Goal: Transaction & Acquisition: Book appointment/travel/reservation

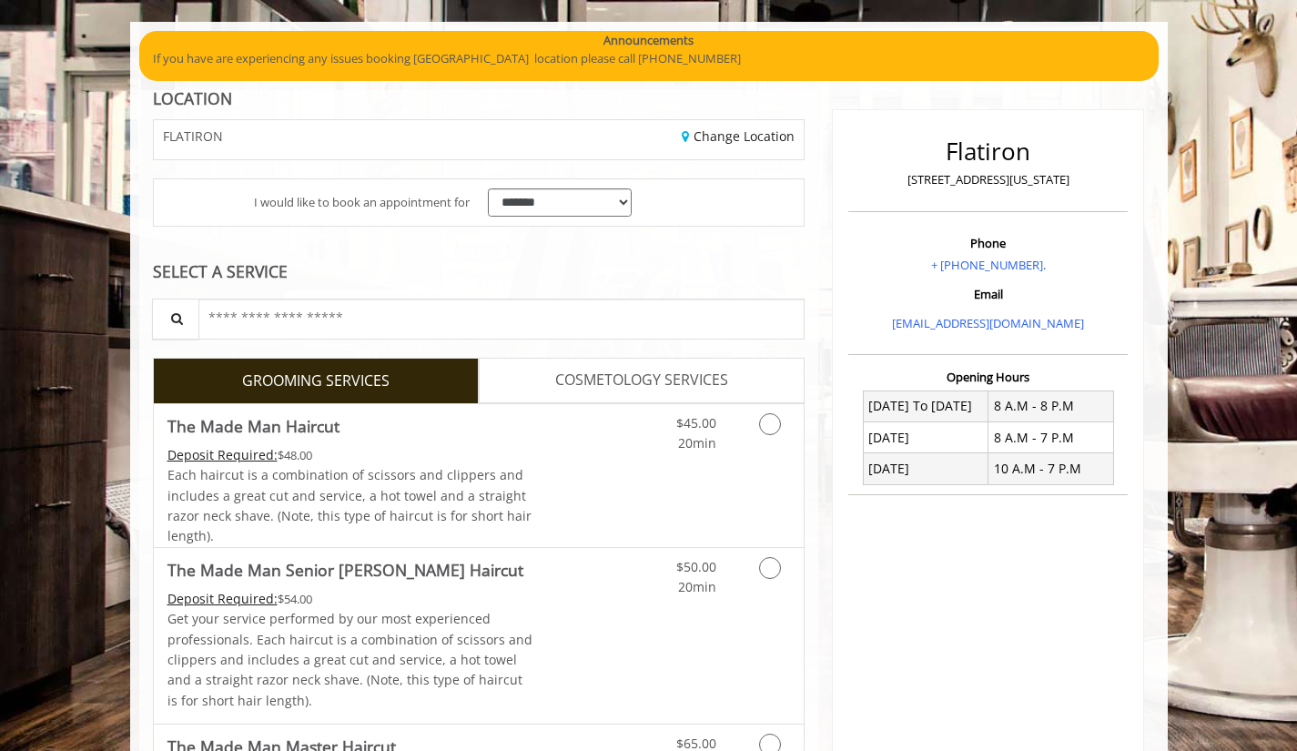
scroll to position [127, 0]
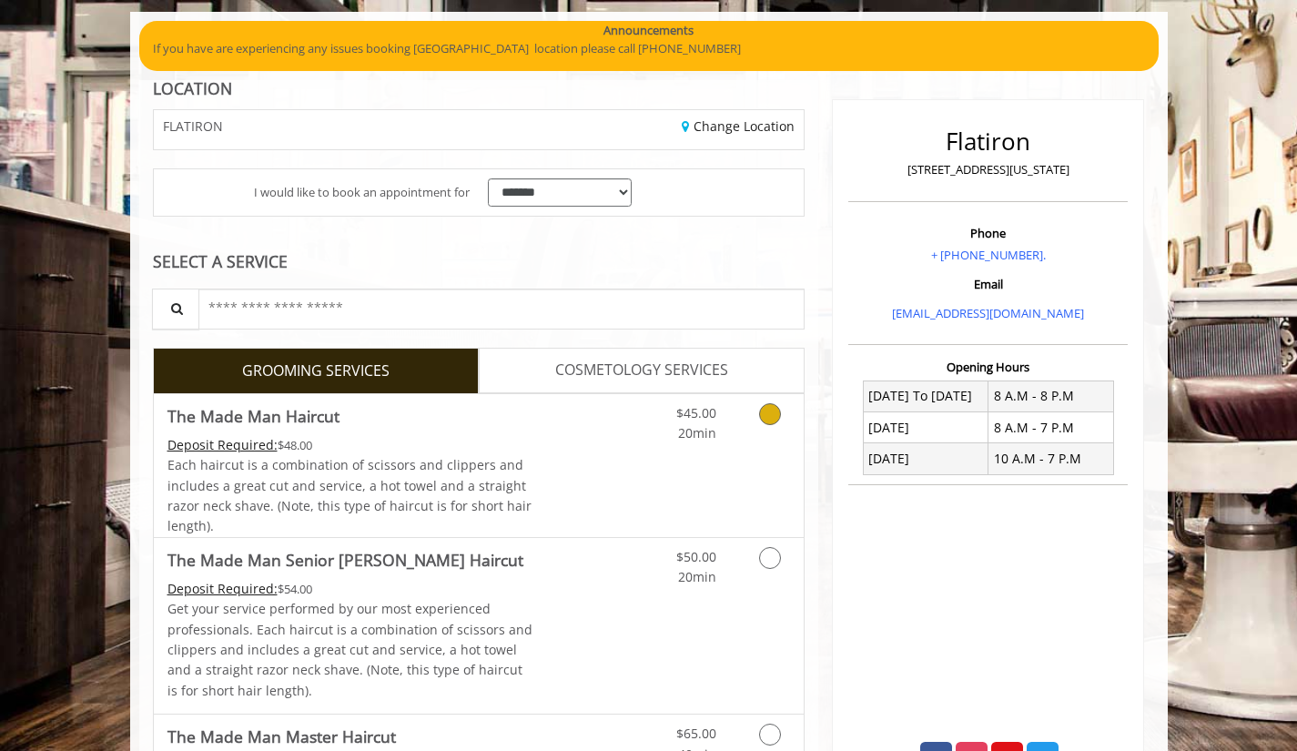
click at [771, 411] on icon "Grooming services" at bounding box center [770, 414] width 22 height 22
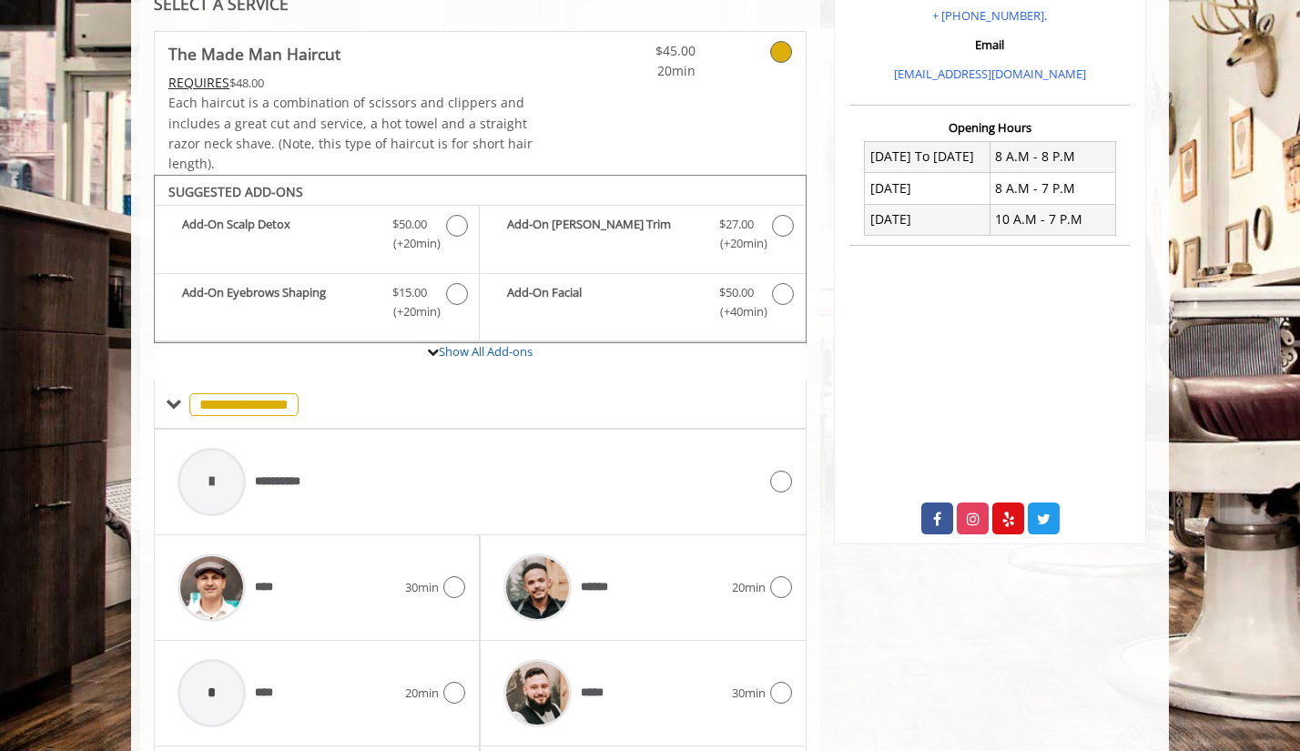
scroll to position [368, 0]
click at [434, 350] on icon at bounding box center [433, 351] width 12 height 12
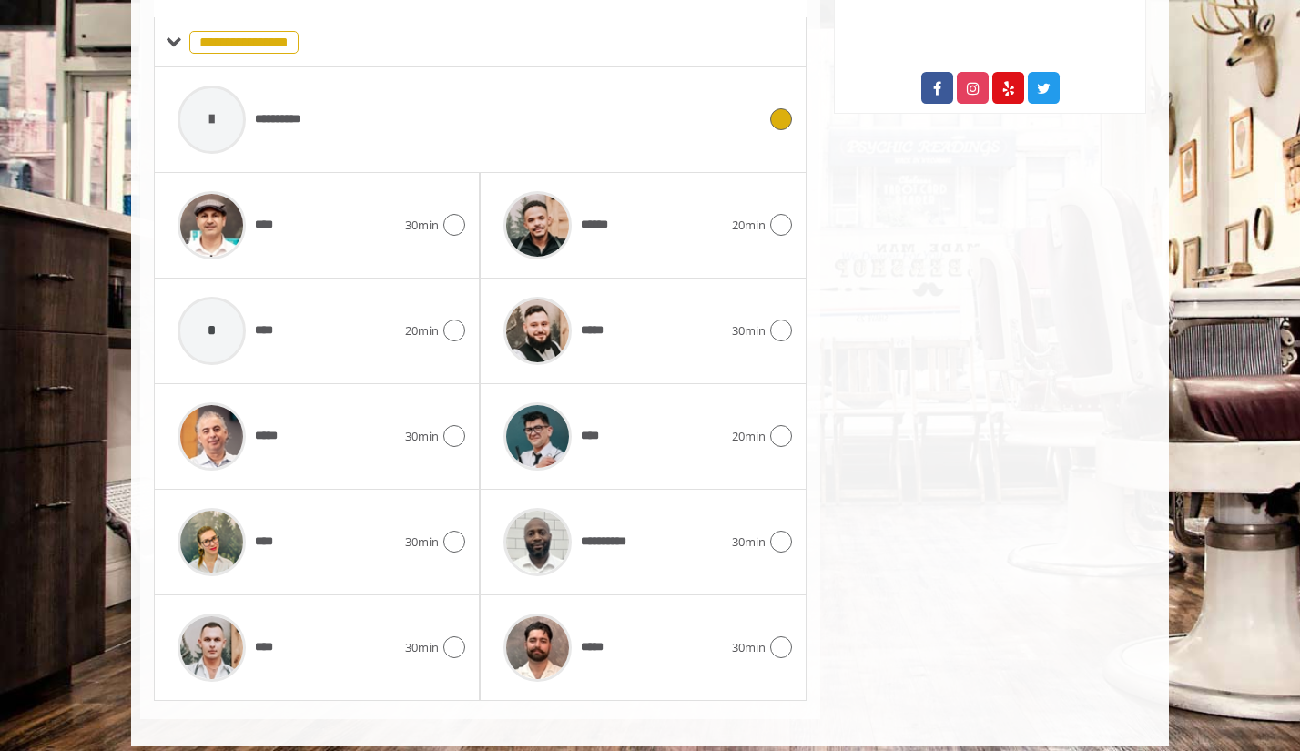
scroll to position [799, 0]
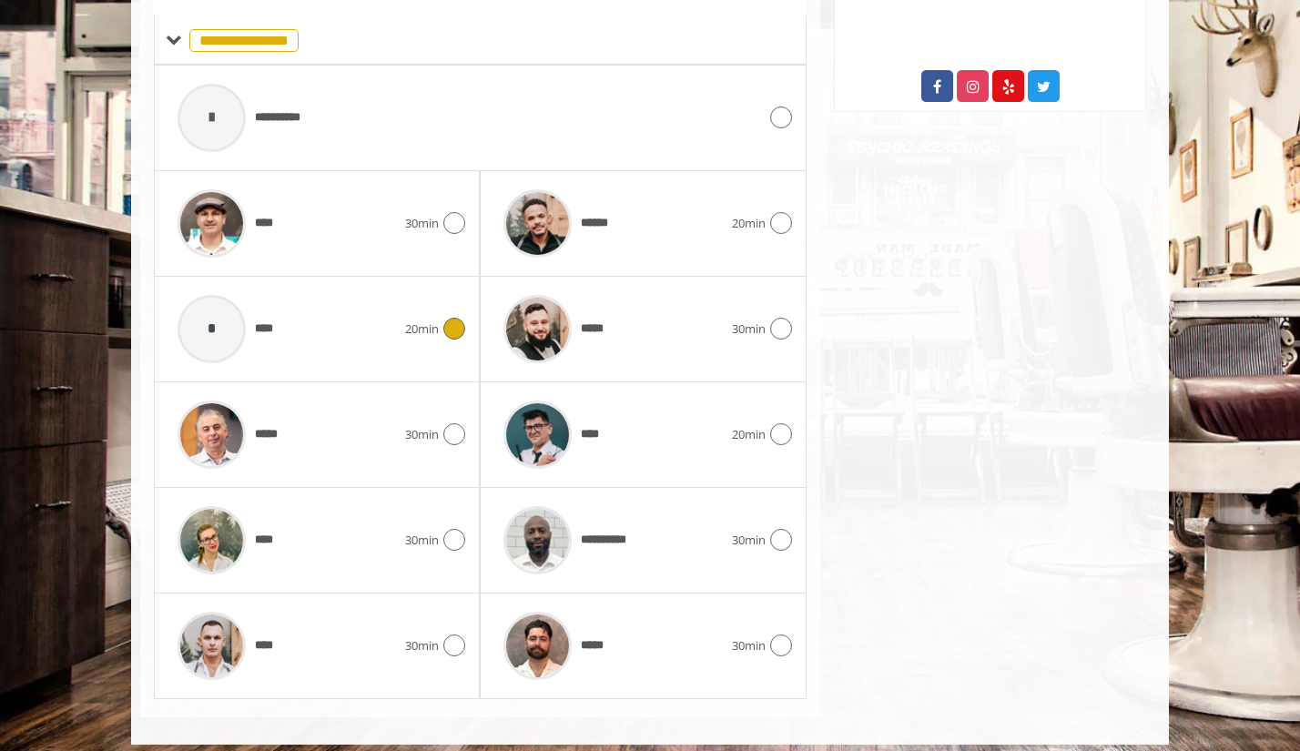
click at [454, 330] on icon at bounding box center [454, 329] width 22 height 22
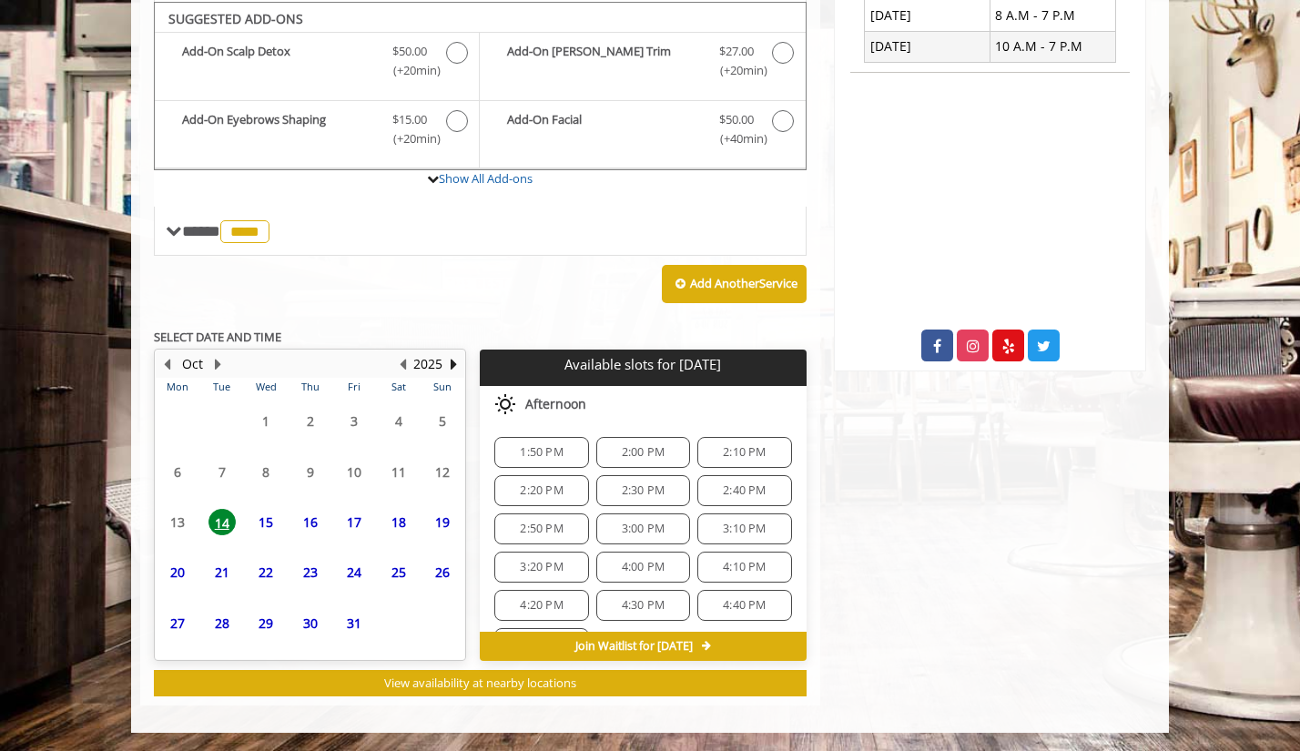
scroll to position [539, 0]
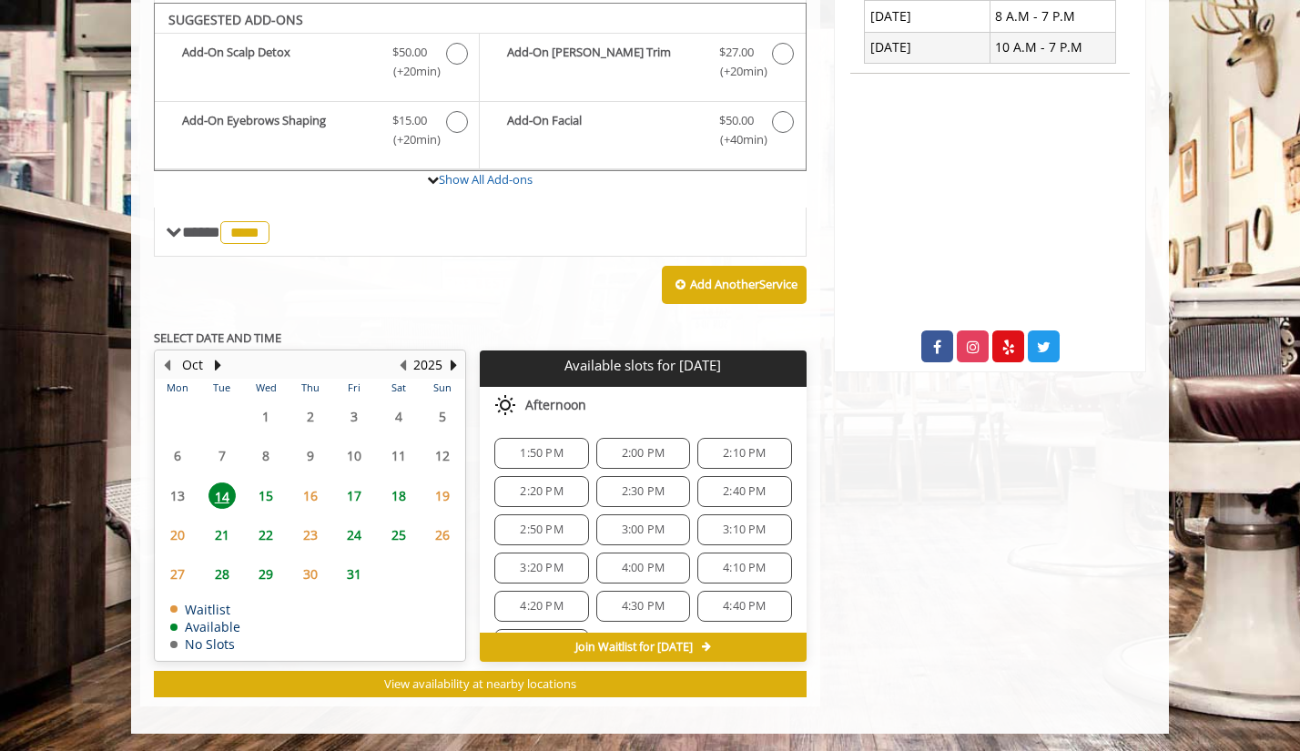
click at [309, 496] on span "16" at bounding box center [310, 495] width 27 height 26
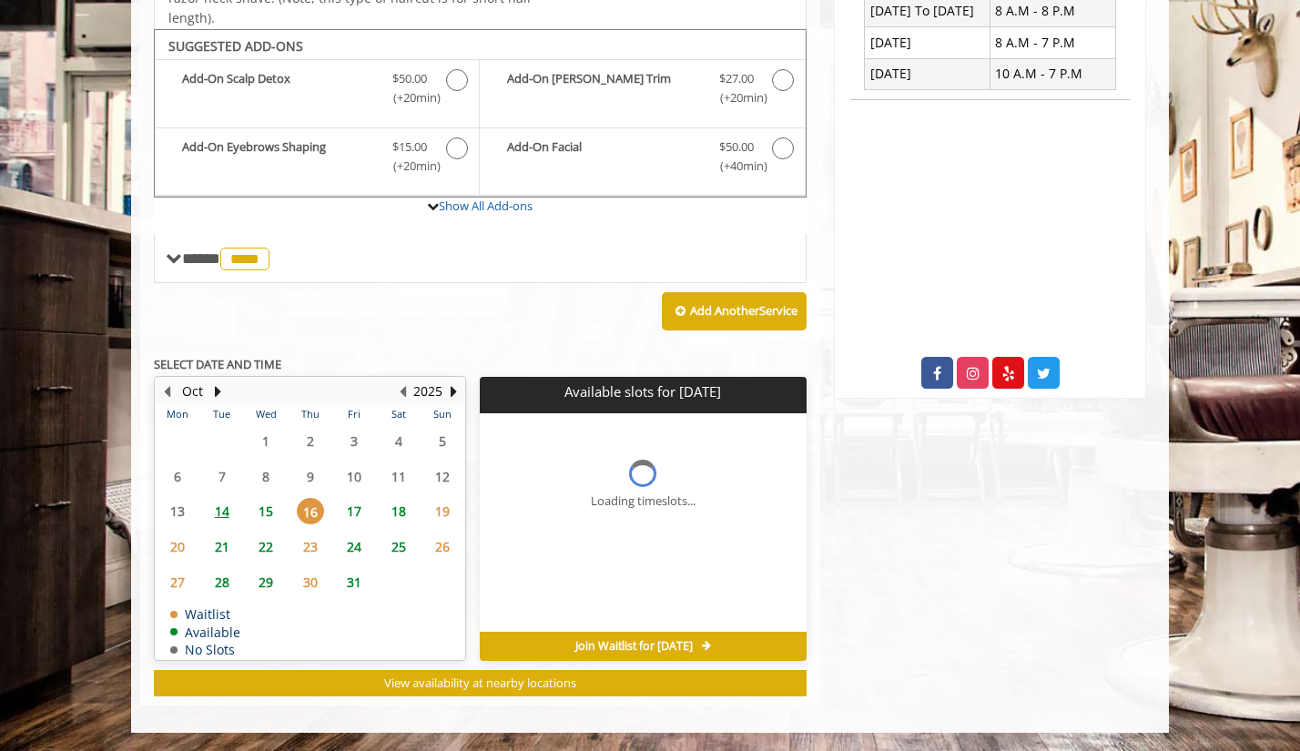
scroll to position [512, 0]
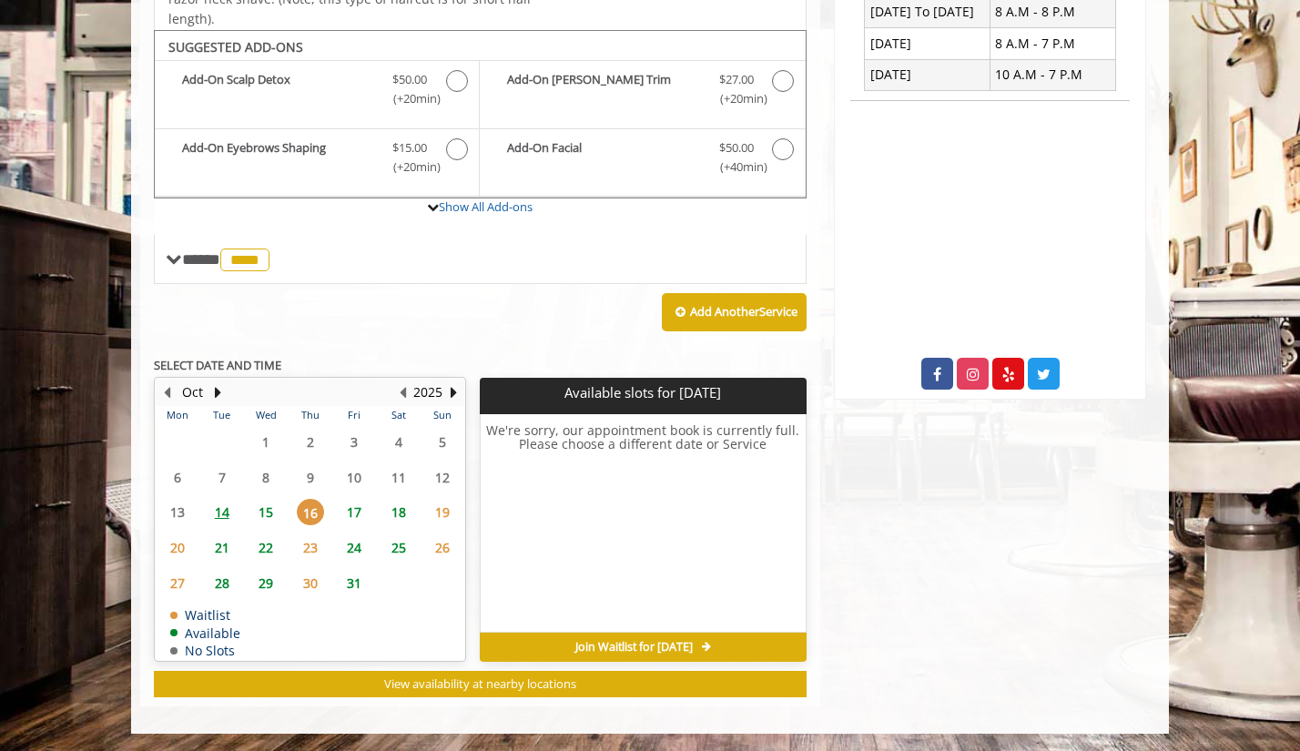
click at [354, 513] on span "17" at bounding box center [353, 512] width 27 height 26
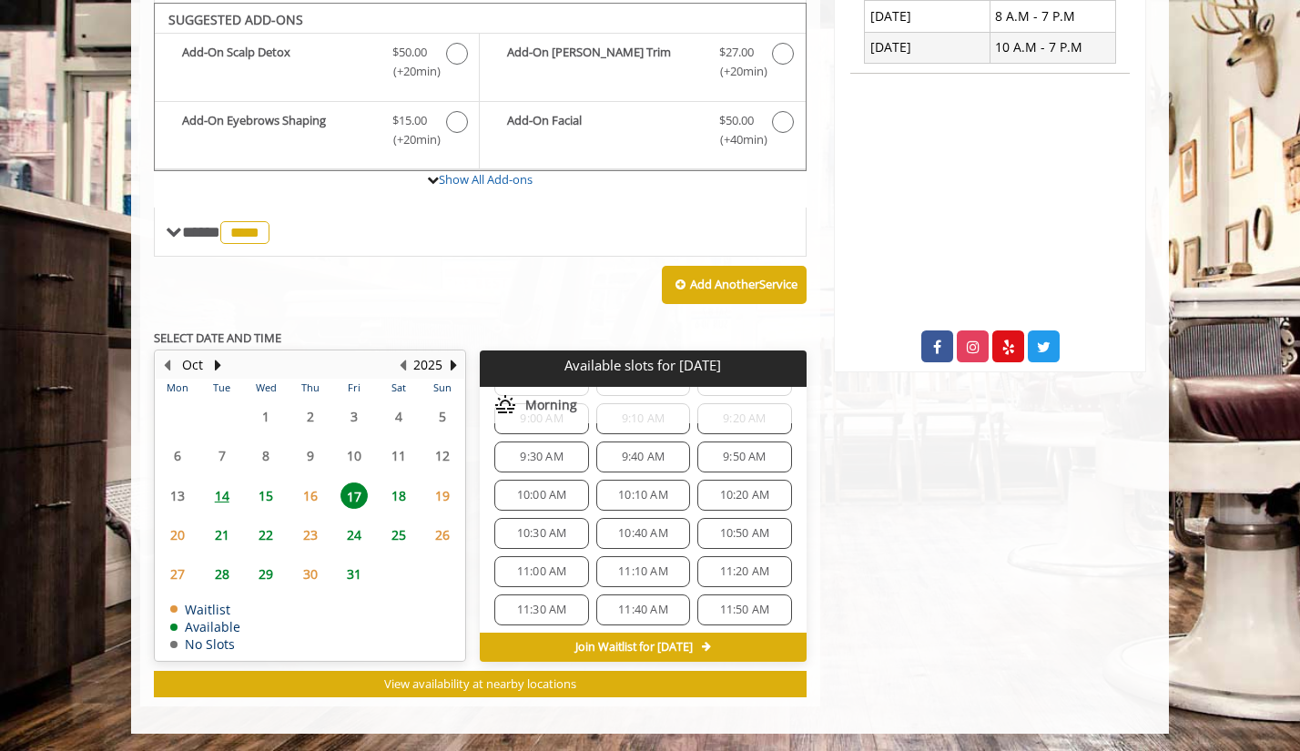
scroll to position [112, 0]
click at [552, 568] on span "11:00 AM" at bounding box center [542, 570] width 50 height 15
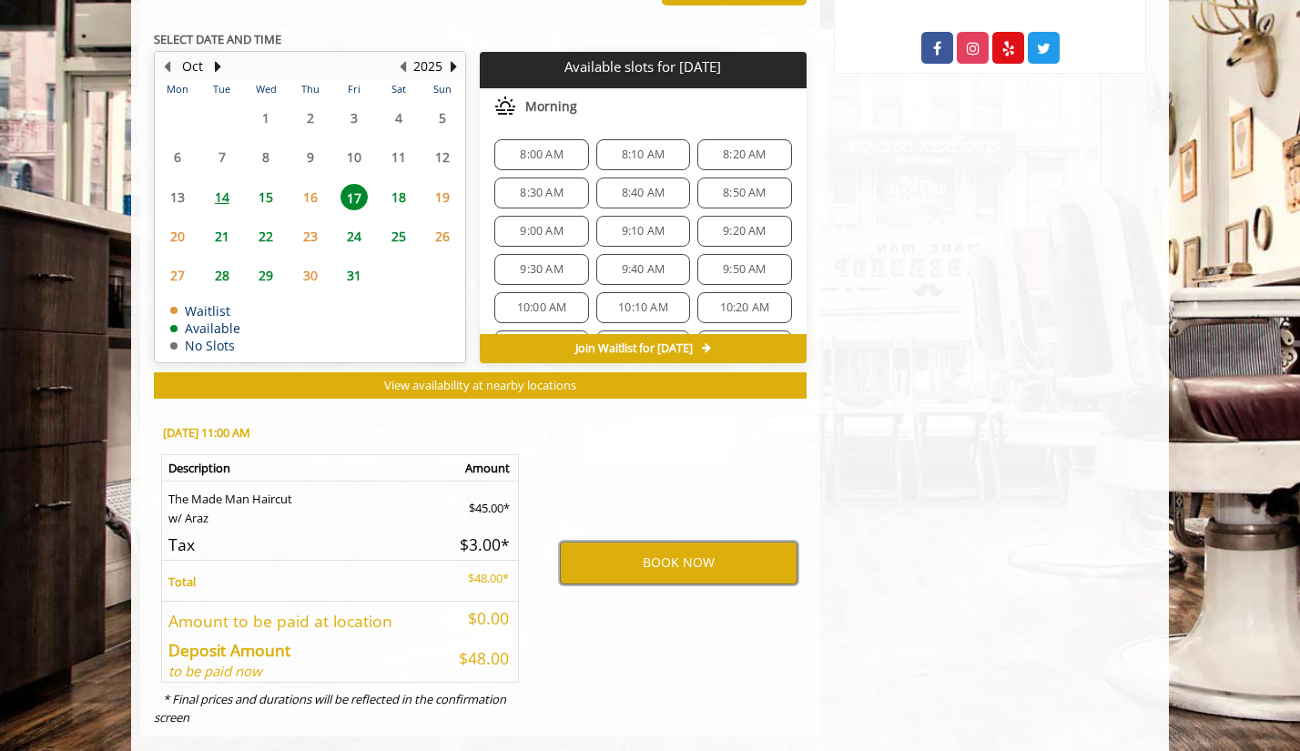
scroll to position [867, 0]
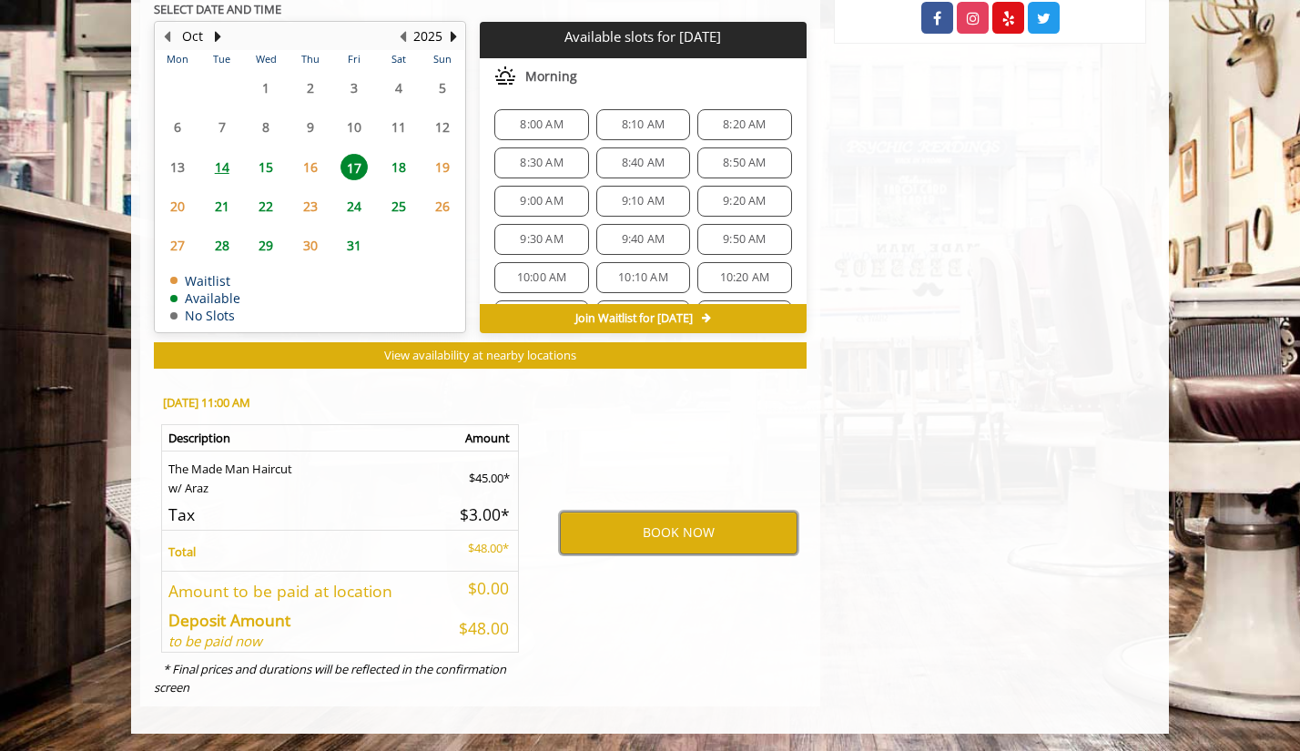
click at [663, 535] on button "BOOK NOW" at bounding box center [679, 533] width 238 height 42
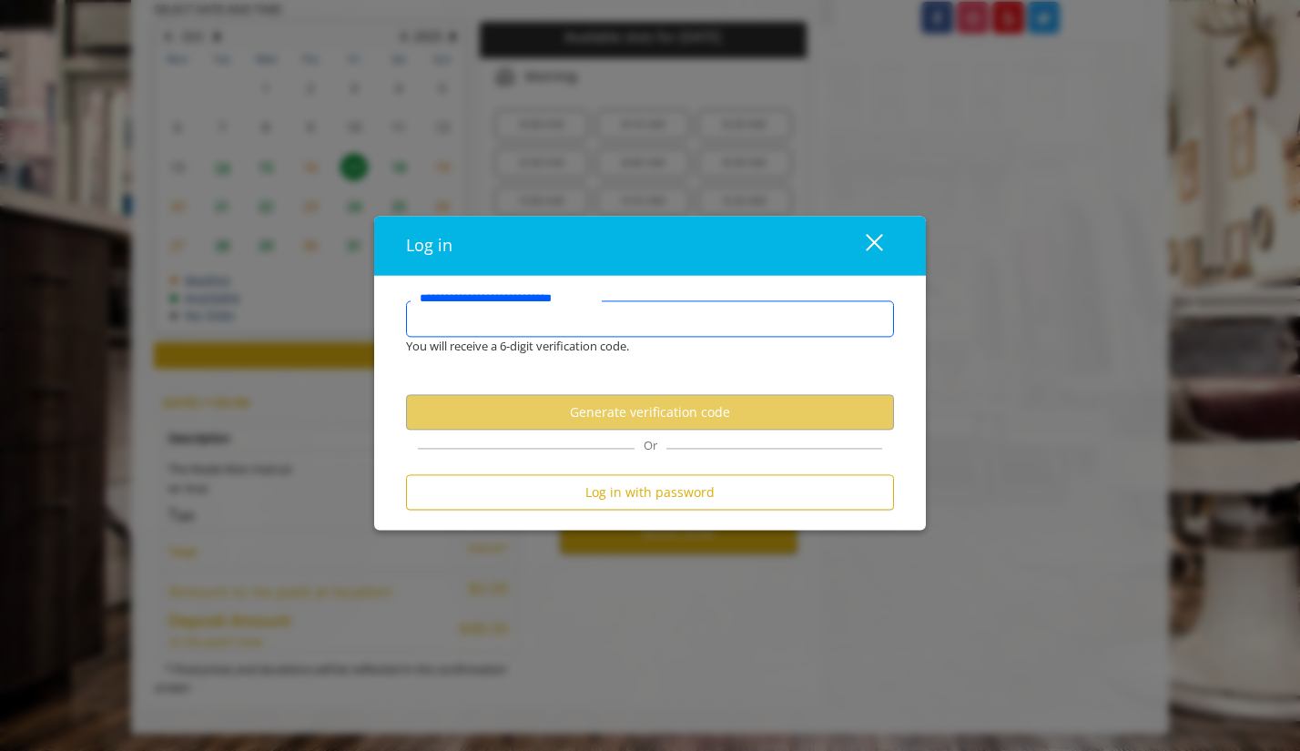
click at [618, 326] on input "**********" at bounding box center [650, 319] width 488 height 36
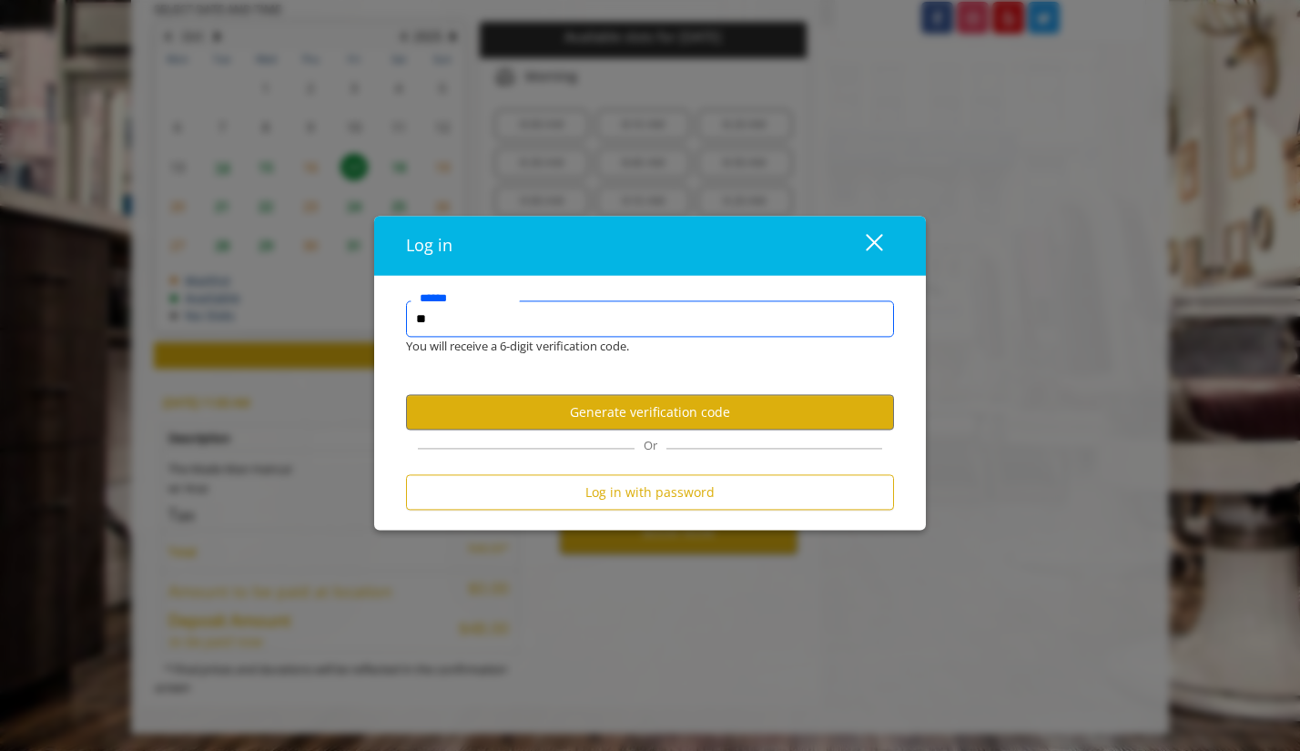
type input "*"
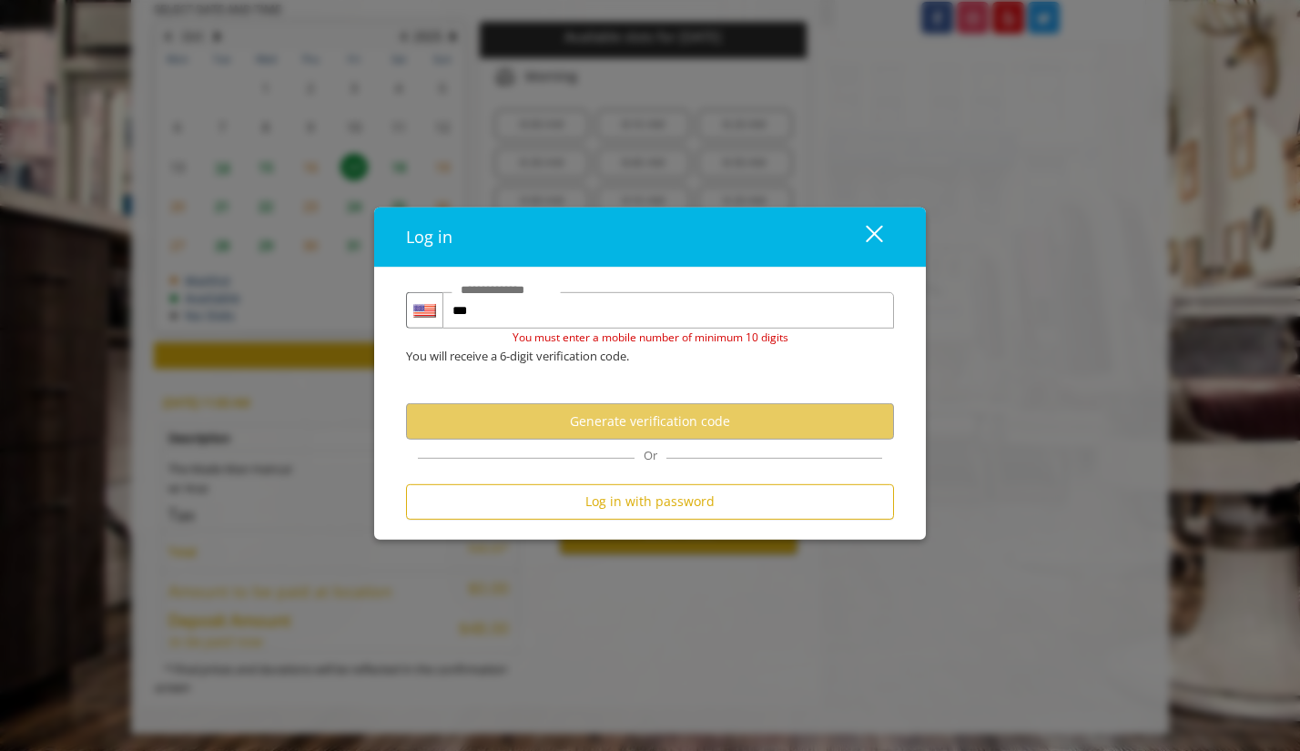
scroll to position [0, 0]
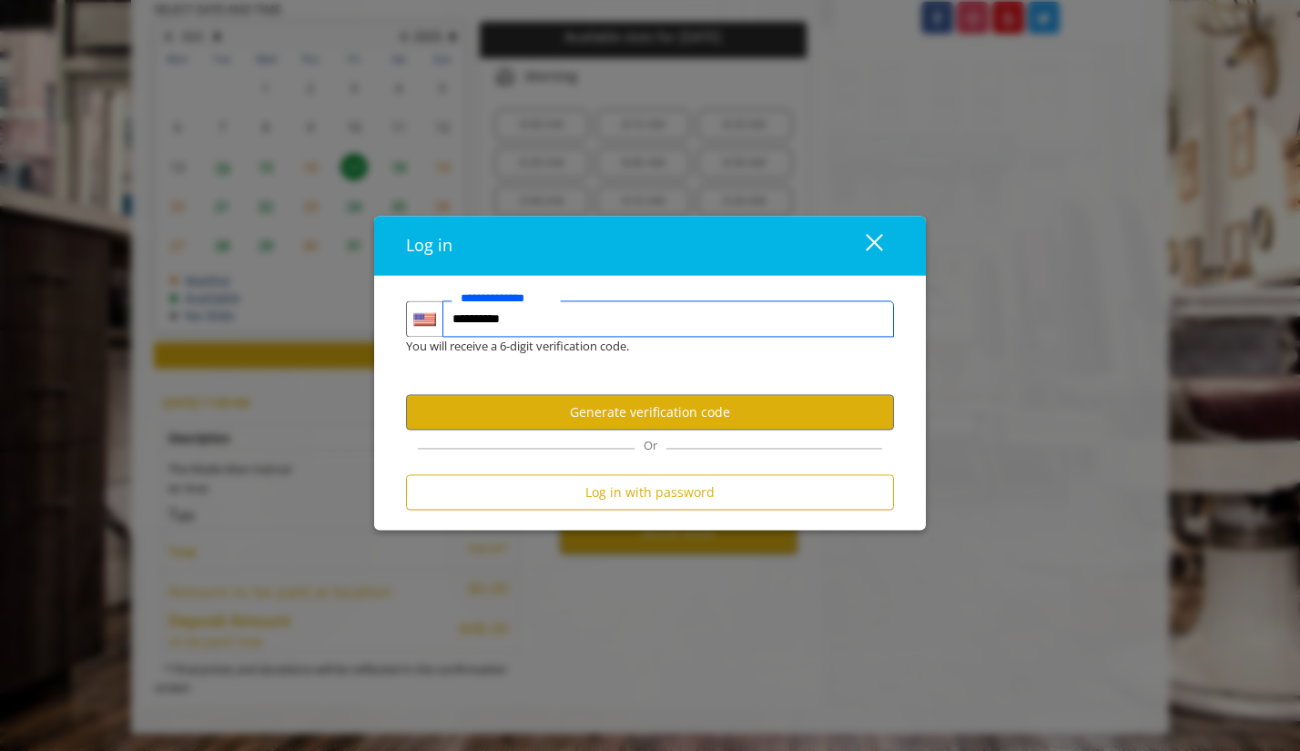
type input "**********"
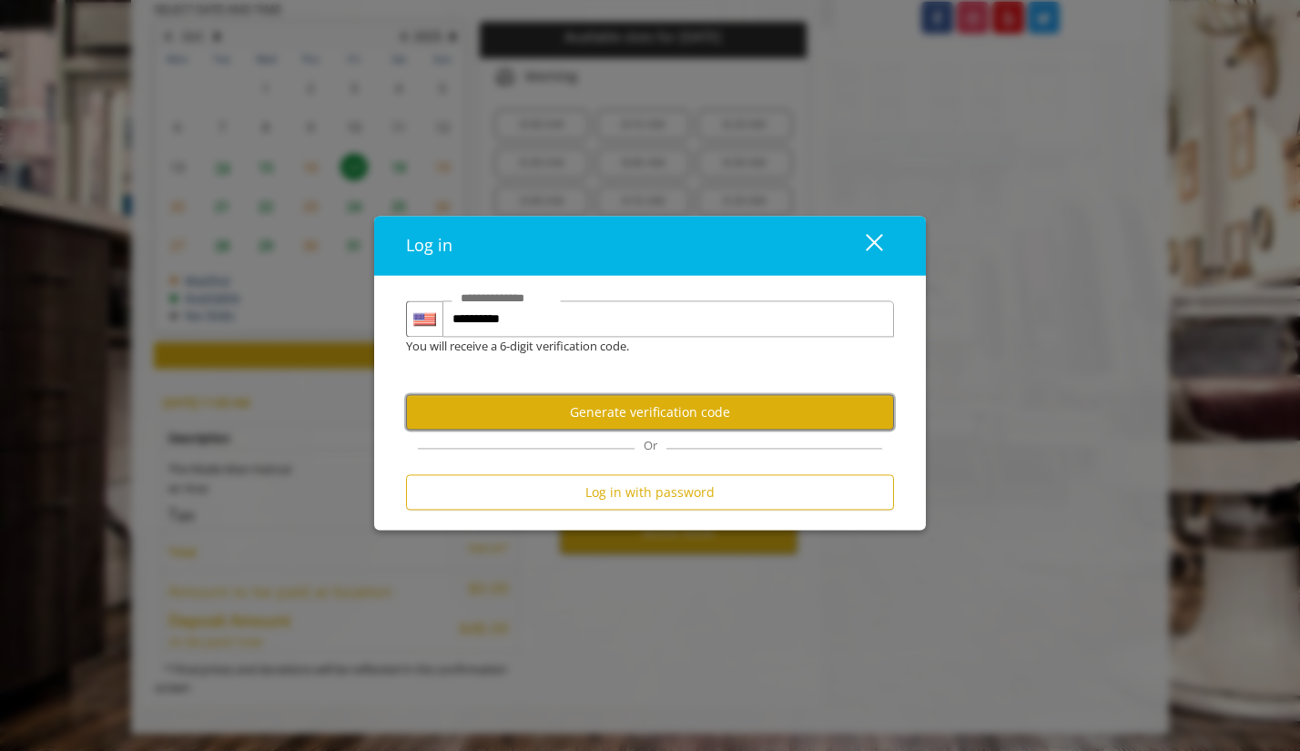
click at [677, 415] on button "Generate verification code" at bounding box center [650, 412] width 488 height 35
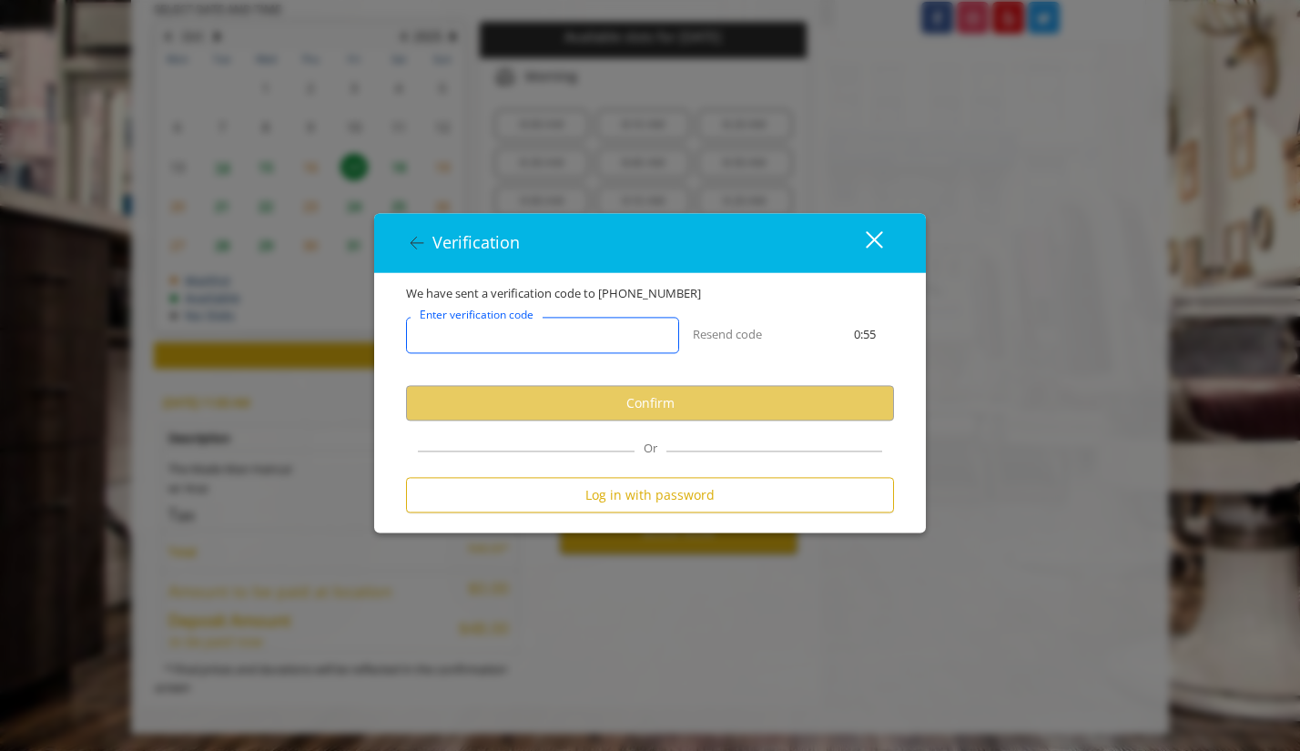
click at [586, 338] on input "Enter verification code" at bounding box center [542, 336] width 273 height 36
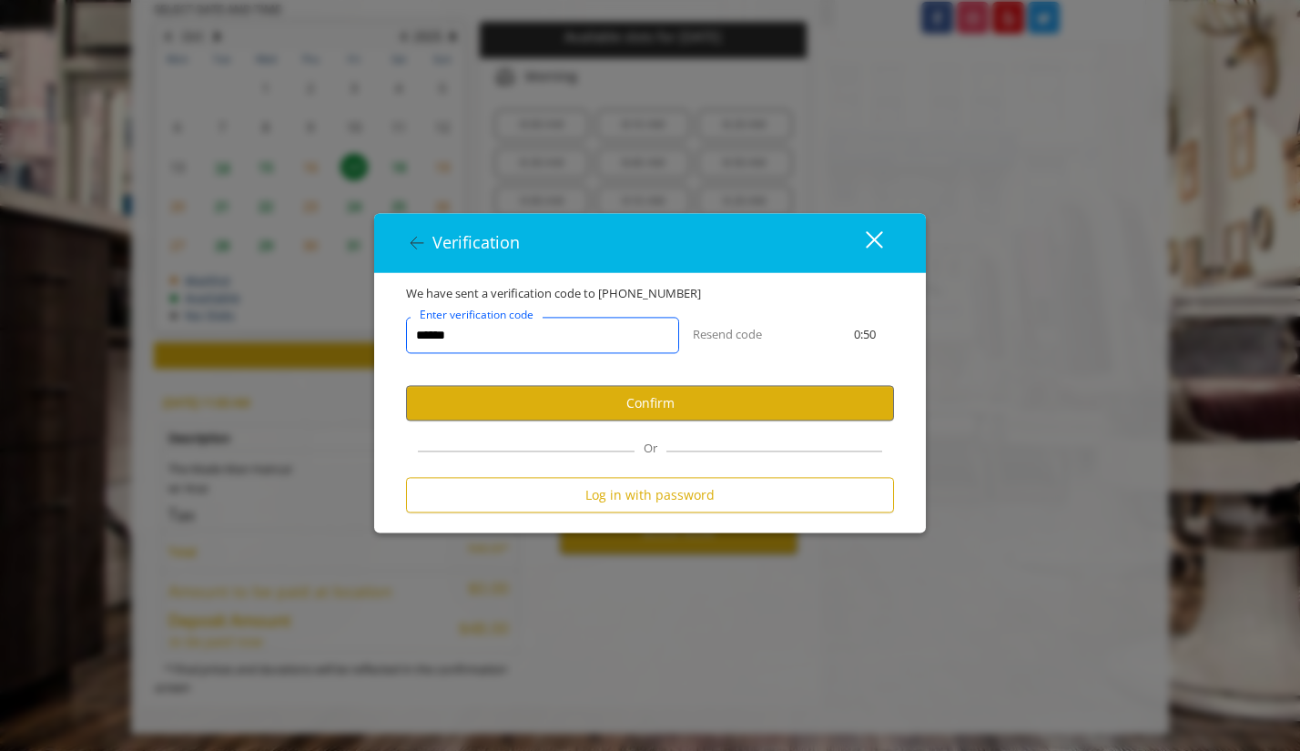
type input "******"
click at [586, 392] on button "Confirm" at bounding box center [650, 403] width 488 height 35
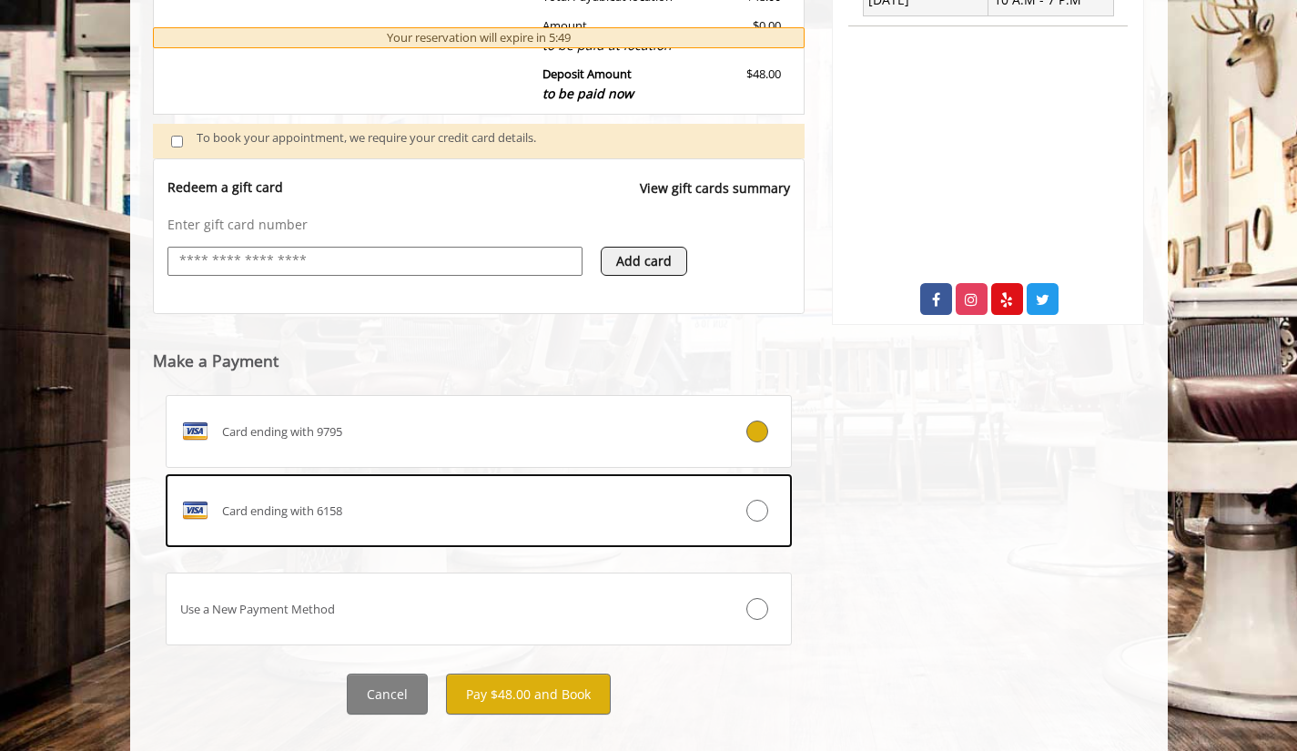
scroll to position [614, 0]
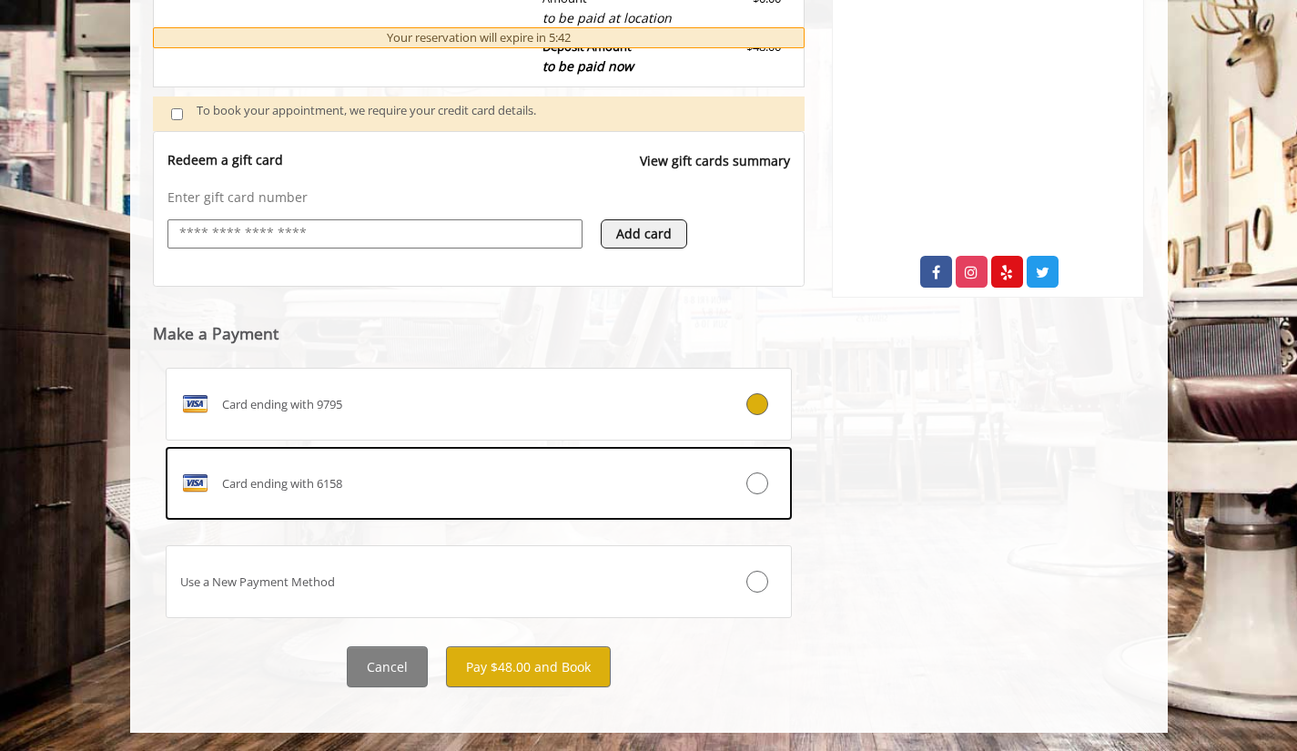
click at [548, 423] on label "Card ending with 9795" at bounding box center [479, 404] width 627 height 73
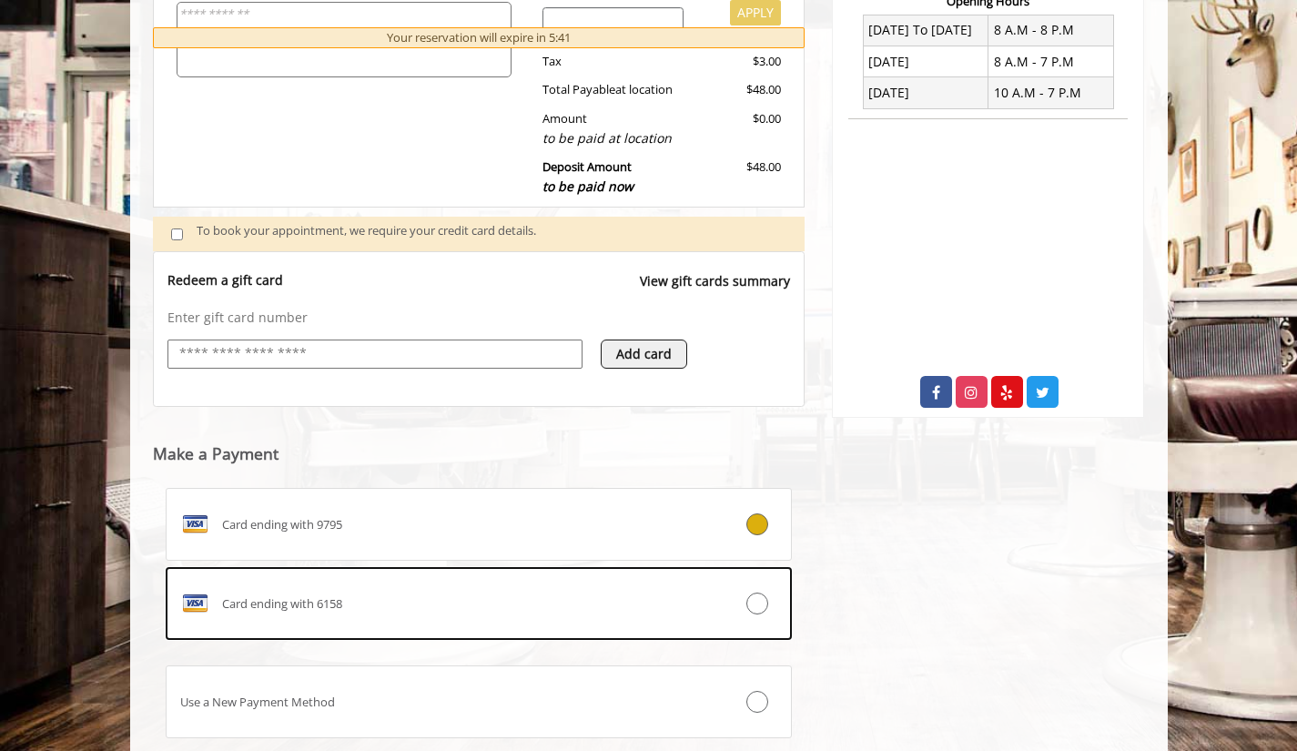
click at [551, 512] on div "Card ending with 9795" at bounding box center [427, 524] width 521 height 29
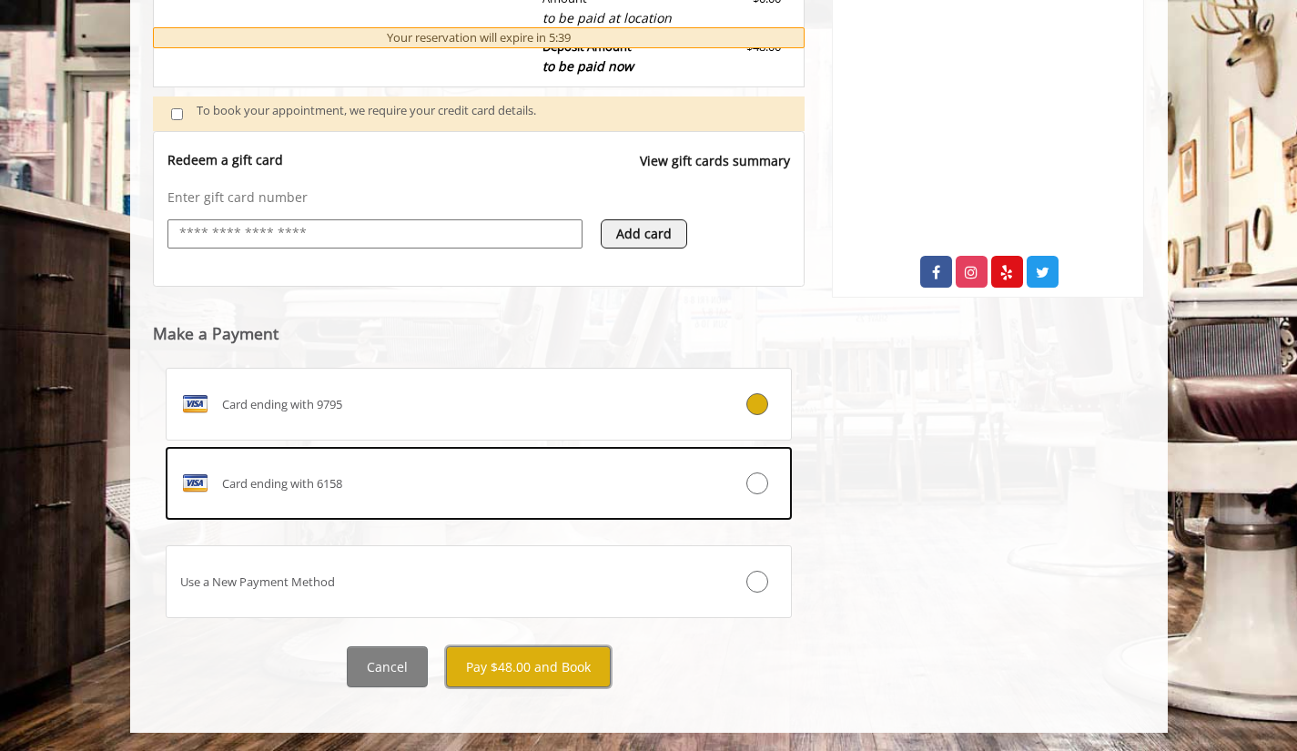
click at [564, 667] on button "Pay $48.00 and Book" at bounding box center [528, 666] width 165 height 41
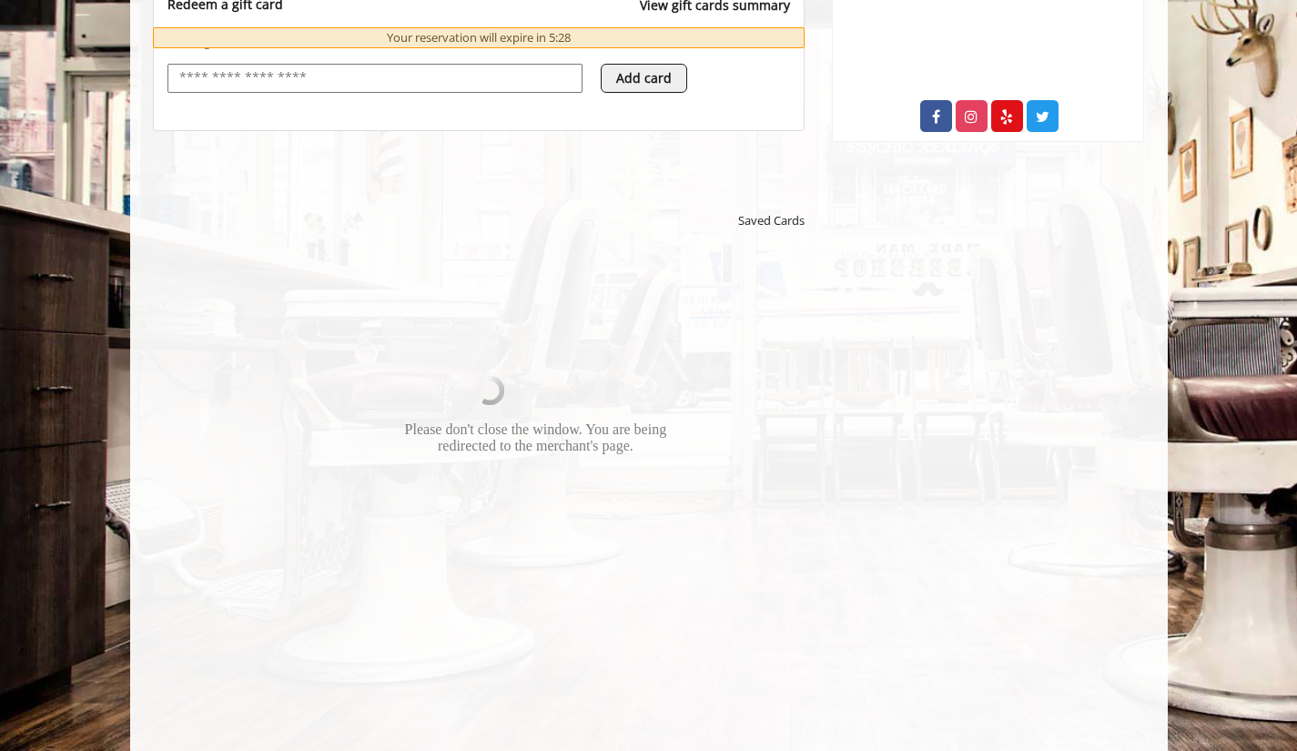
scroll to position [770, 0]
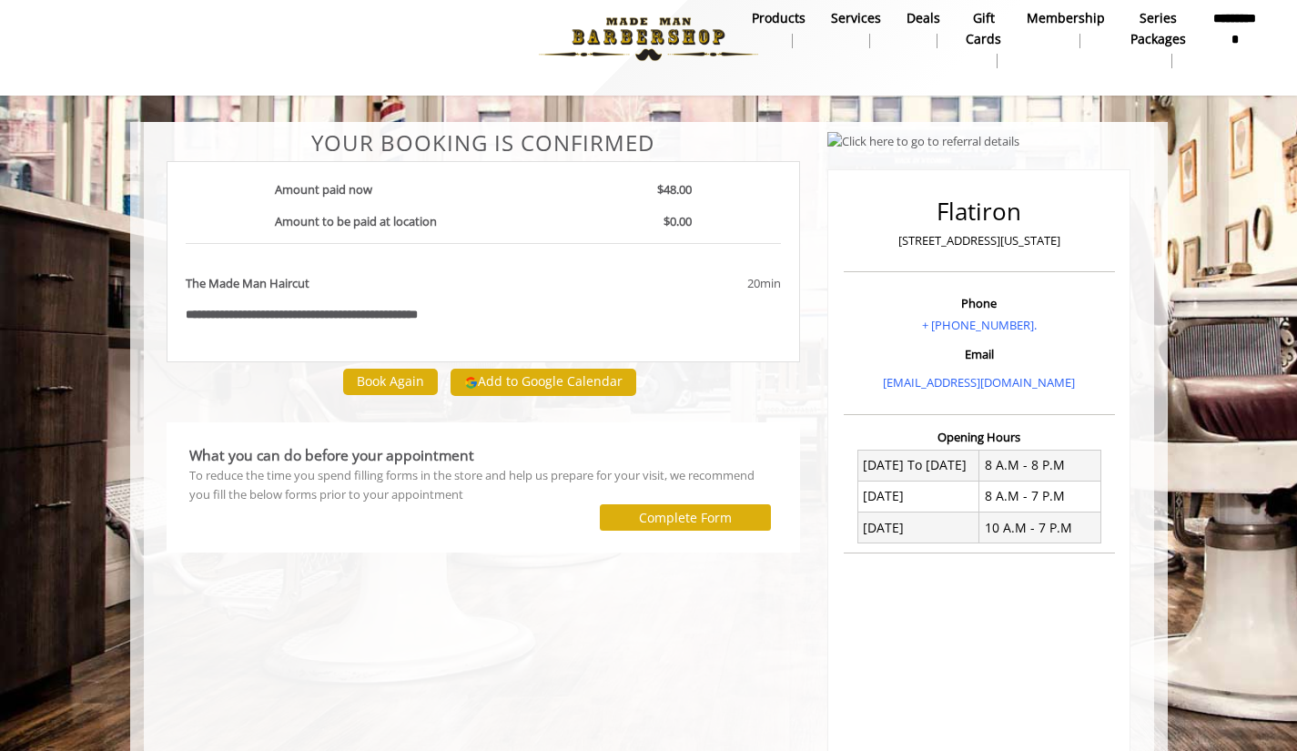
scroll to position [12, 0]
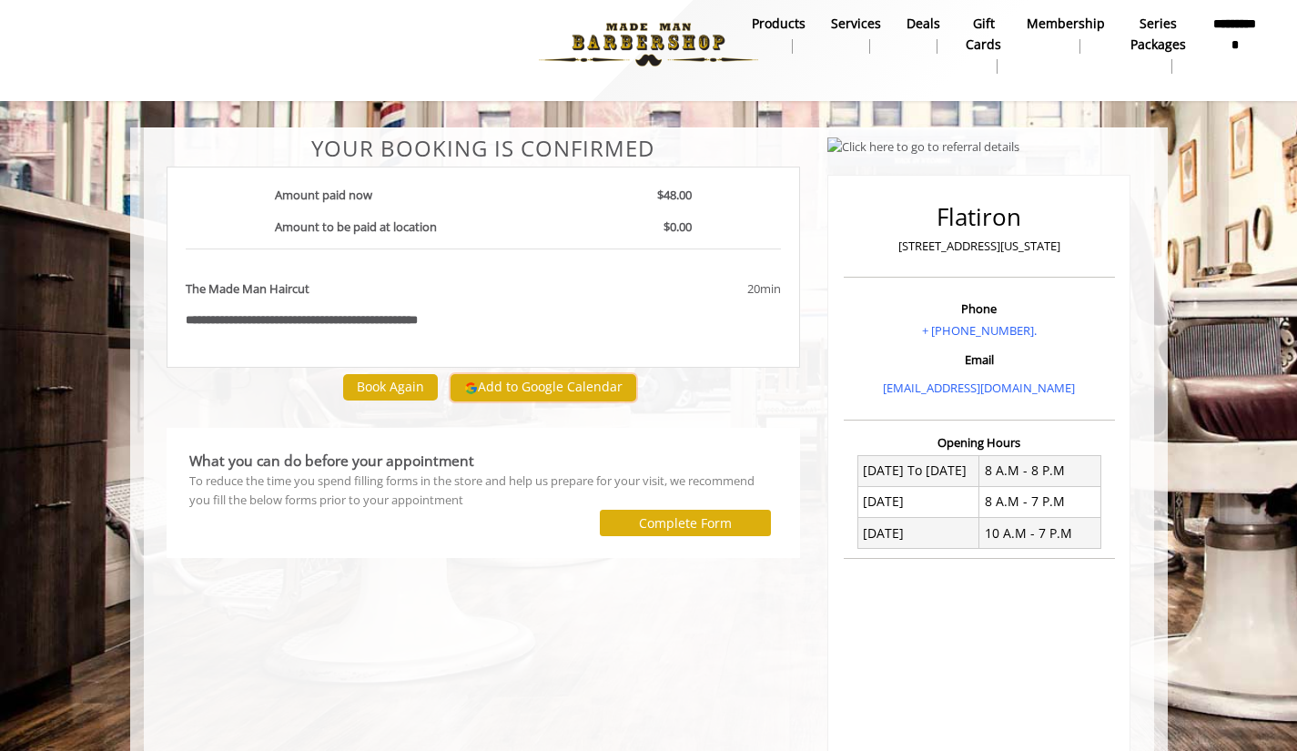
click at [506, 384] on button "Add to Google Calendar" at bounding box center [544, 387] width 186 height 27
